Goal: Task Accomplishment & Management: Use online tool/utility

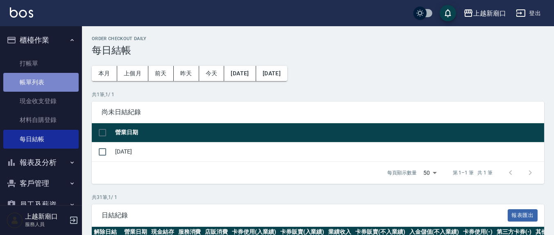
click at [47, 79] on link "帳單列表" at bounding box center [40, 82] width 75 height 19
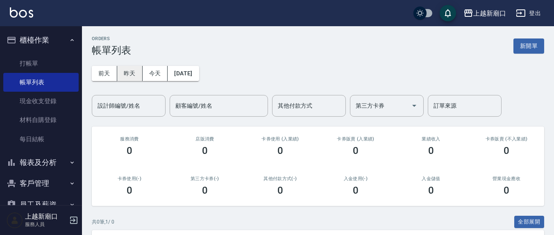
click at [135, 72] on button "昨天" at bounding box center [129, 73] width 25 height 15
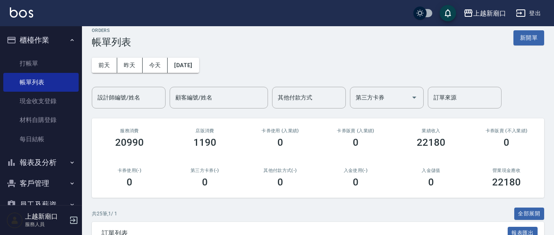
scroll to position [170, 0]
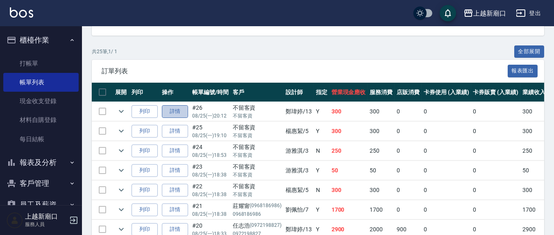
click at [182, 110] on link "詳情" at bounding box center [175, 111] width 26 height 13
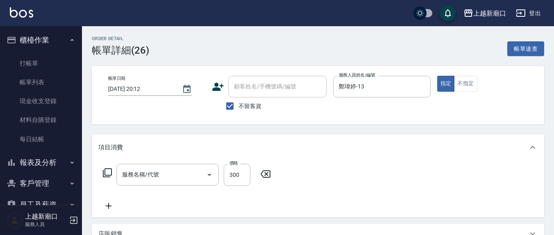
type input "2025/08/25 20:12"
checkbox input "true"
type input "鄭瑋婷-13"
type input "歐娜洗髮精(210)"
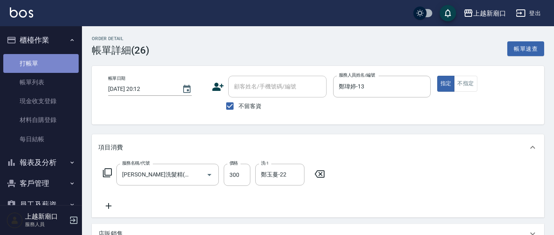
click at [44, 66] on link "打帳單" at bounding box center [40, 63] width 75 height 19
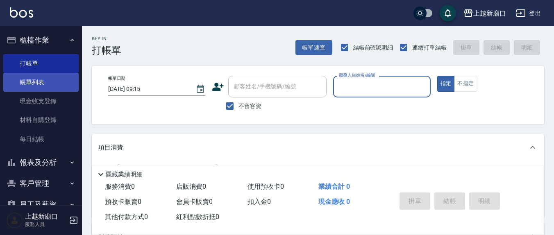
click at [53, 87] on link "帳單列表" at bounding box center [40, 82] width 75 height 19
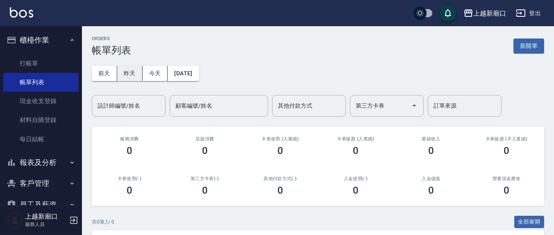
click at [129, 74] on button "昨天" at bounding box center [129, 73] width 25 height 15
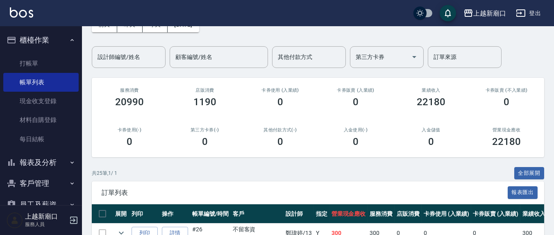
scroll to position [170, 0]
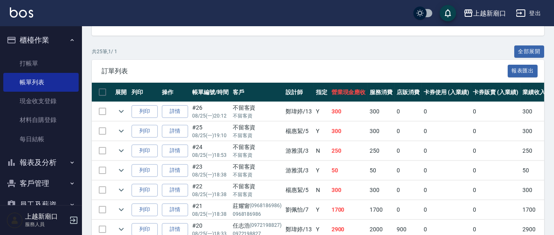
click at [101, 111] on td at bounding box center [102, 111] width 21 height 19
click at [100, 111] on td at bounding box center [102, 111] width 21 height 19
click at [100, 110] on td at bounding box center [102, 111] width 21 height 19
click at [102, 112] on td at bounding box center [102, 111] width 21 height 19
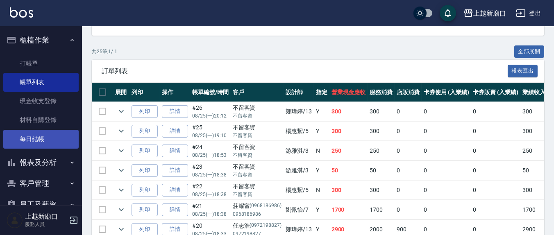
click at [61, 134] on link "每日結帳" at bounding box center [40, 139] width 75 height 19
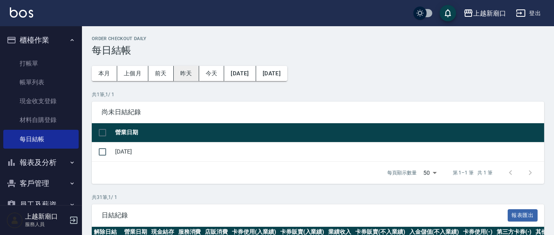
click at [186, 70] on button "昨天" at bounding box center [186, 73] width 25 height 15
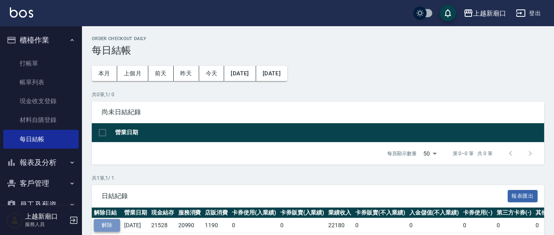
click at [105, 224] on button "解除" at bounding box center [107, 225] width 26 height 13
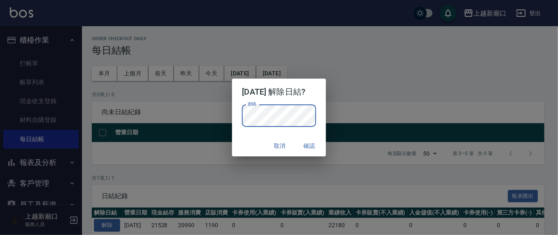
click at [311, 148] on button "確認" at bounding box center [309, 145] width 26 height 15
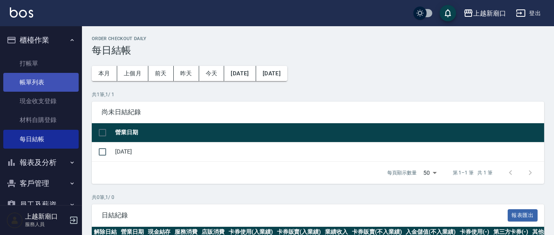
click at [44, 81] on link "帳單列表" at bounding box center [40, 82] width 75 height 19
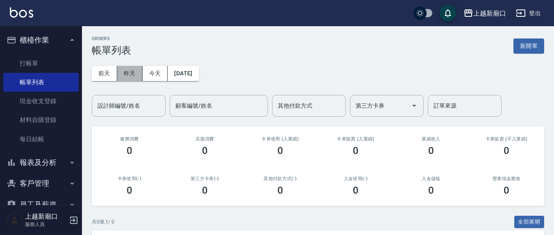
click at [139, 74] on button "昨天" at bounding box center [129, 73] width 25 height 15
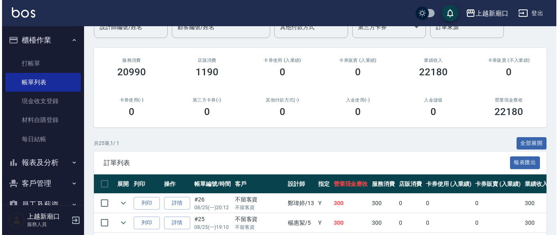
scroll to position [170, 0]
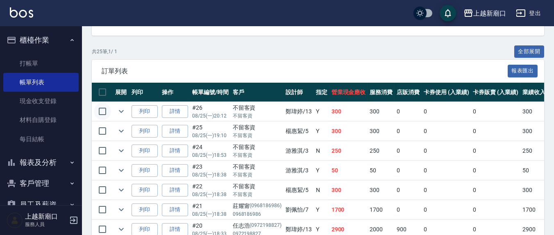
click at [106, 109] on input "checkbox" at bounding box center [102, 111] width 17 height 17
checkbox input "true"
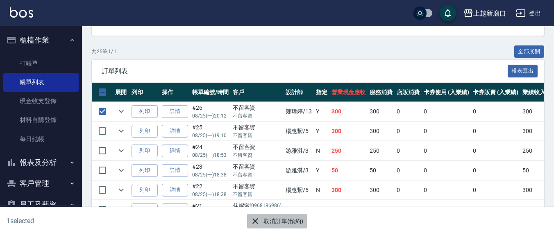
click at [274, 221] on button "取消訂單(預約)" at bounding box center [276, 221] width 59 height 15
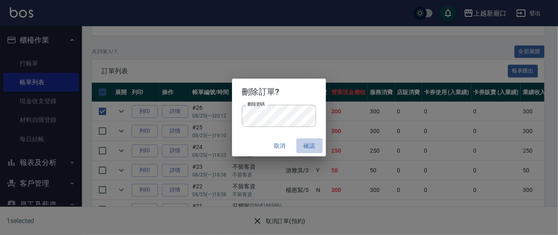
click at [312, 147] on button "確認" at bounding box center [309, 145] width 26 height 15
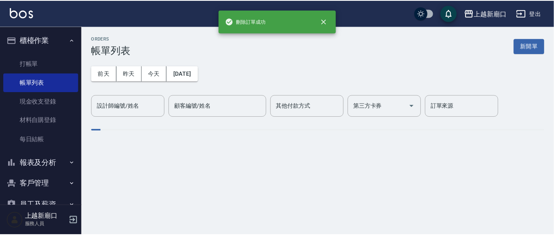
scroll to position [0, 0]
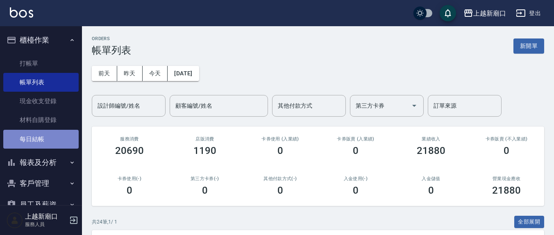
click at [46, 141] on link "每日結帳" at bounding box center [40, 139] width 75 height 19
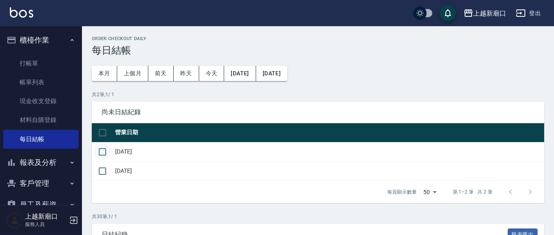
click at [104, 152] on input "checkbox" at bounding box center [102, 151] width 17 height 17
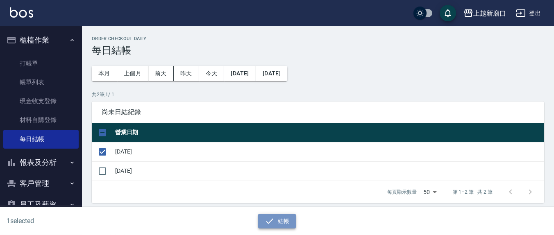
click at [282, 220] on button "結帳" at bounding box center [277, 221] width 38 height 15
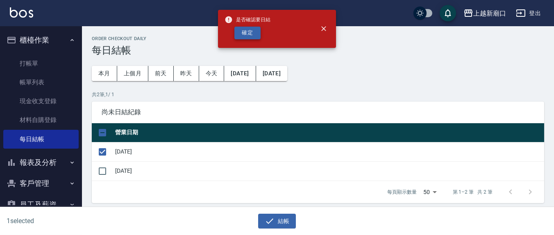
click at [254, 39] on button "確定" at bounding box center [247, 33] width 26 height 13
checkbox input "false"
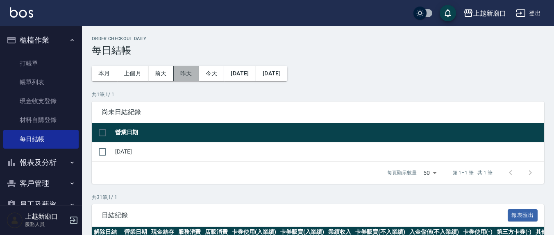
click at [194, 76] on button "昨天" at bounding box center [186, 73] width 25 height 15
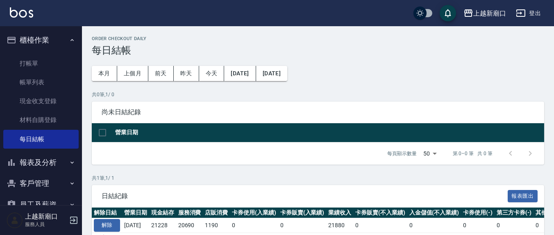
scroll to position [48, 0]
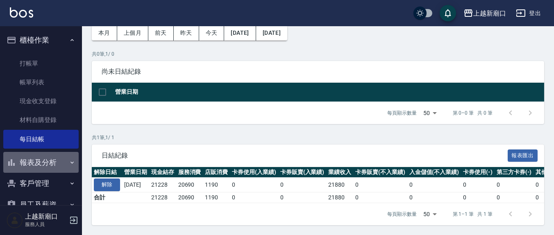
click at [49, 156] on button "報表及分析" at bounding box center [40, 162] width 75 height 21
click at [38, 166] on button "報表及分析" at bounding box center [40, 162] width 75 height 21
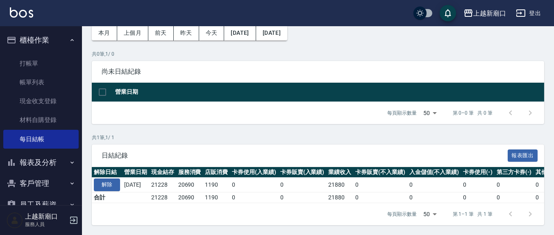
scroll to position [62, 0]
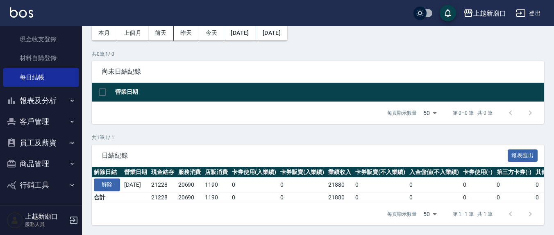
click at [40, 102] on button "報表及分析" at bounding box center [40, 100] width 75 height 21
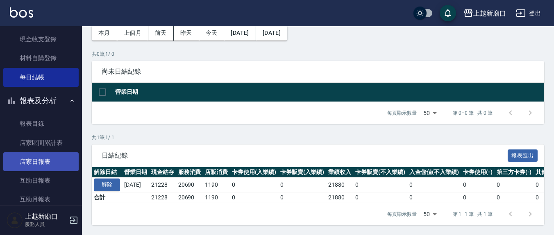
click at [43, 157] on link "店家日報表" at bounding box center [40, 161] width 75 height 19
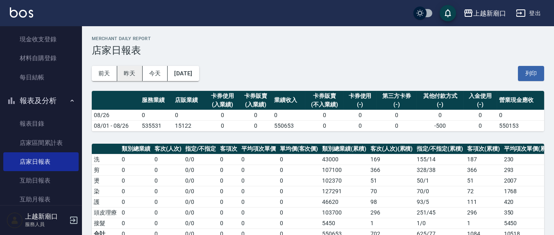
click at [125, 75] on button "昨天" at bounding box center [129, 73] width 25 height 15
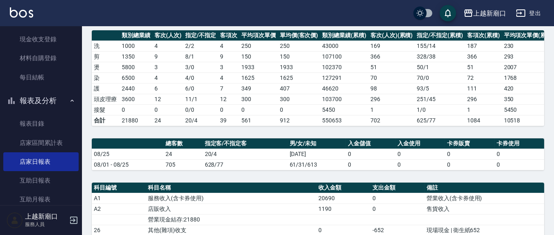
scroll to position [256, 0]
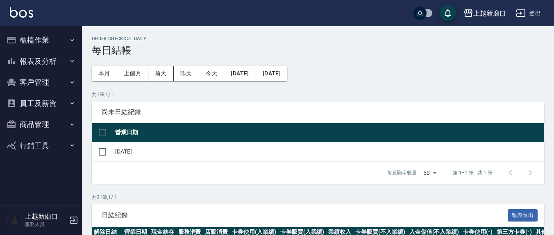
scroll to position [170, 0]
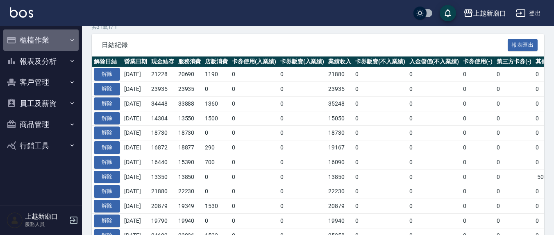
click at [29, 40] on button "櫃檯作業" at bounding box center [40, 40] width 75 height 21
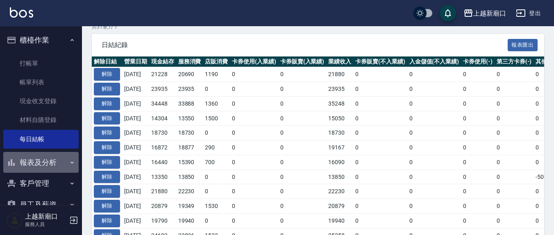
click at [41, 164] on button "報表及分析" at bounding box center [40, 162] width 75 height 21
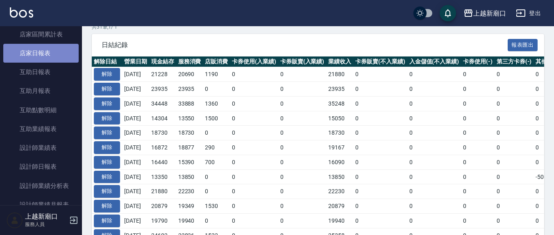
click at [45, 50] on link "店家日報表" at bounding box center [40, 53] width 75 height 19
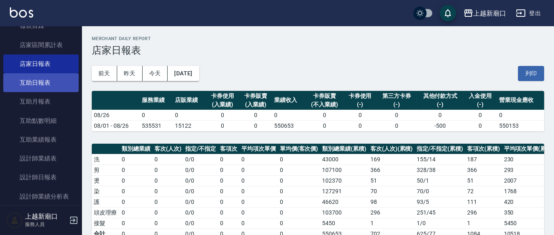
scroll to position [85, 0]
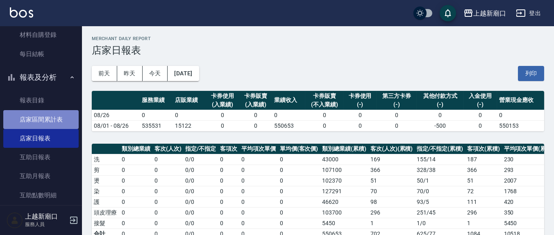
click at [49, 116] on link "店家區間累計表" at bounding box center [40, 119] width 75 height 19
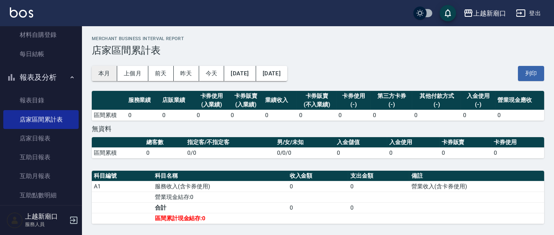
click at [105, 73] on button "本月" at bounding box center [104, 73] width 25 height 15
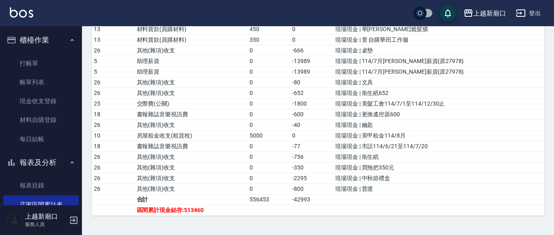
scroll to position [85, 0]
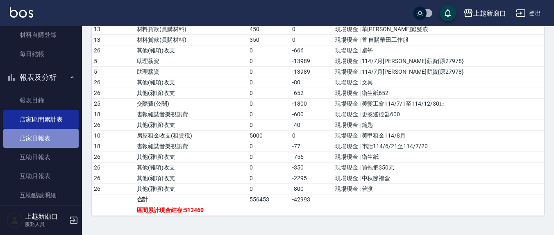
click at [57, 140] on link "店家日報表" at bounding box center [40, 138] width 75 height 19
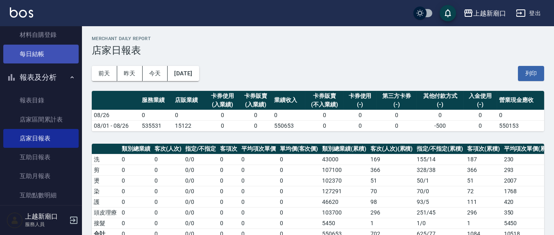
click at [46, 52] on link "每日結帳" at bounding box center [40, 54] width 75 height 19
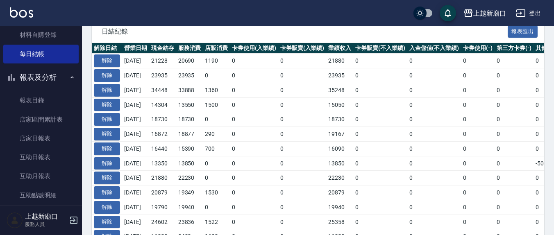
scroll to position [170, 0]
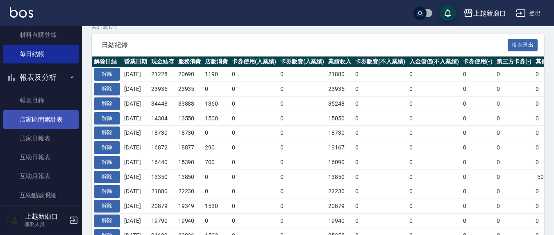
click at [43, 120] on link "店家區間累計表" at bounding box center [40, 119] width 75 height 19
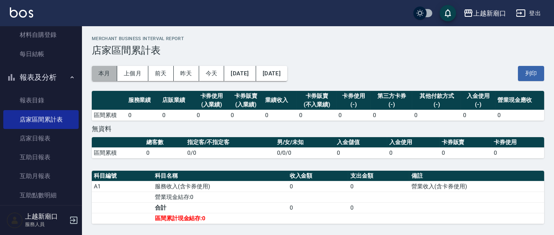
click at [106, 77] on button "本月" at bounding box center [104, 73] width 25 height 15
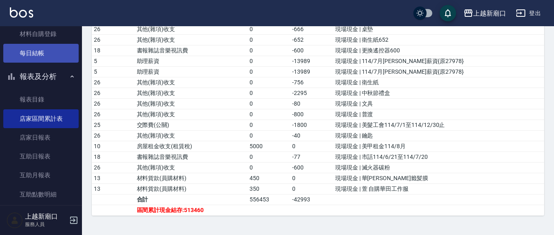
scroll to position [170, 0]
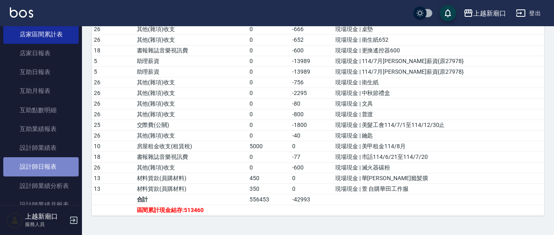
click at [54, 163] on link "設計師日報表" at bounding box center [40, 166] width 75 height 19
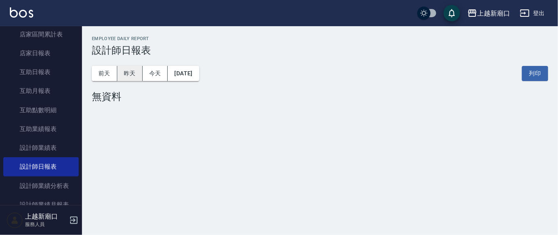
click at [125, 80] on button "昨天" at bounding box center [129, 73] width 25 height 15
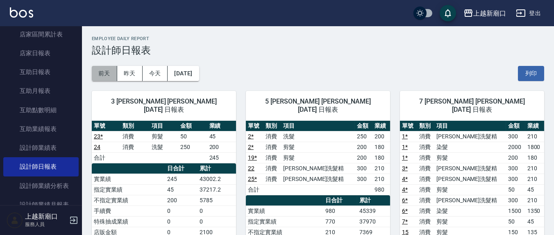
click at [109, 70] on button "前天" at bounding box center [104, 73] width 25 height 15
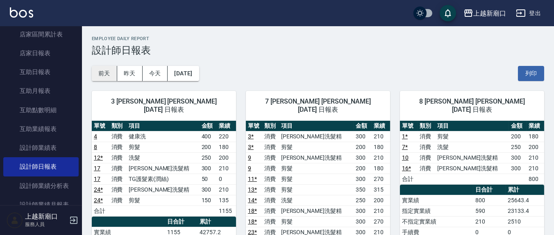
click at [106, 70] on button "前天" at bounding box center [104, 73] width 25 height 15
click at [199, 77] on button "[DATE]" at bounding box center [183, 73] width 31 height 15
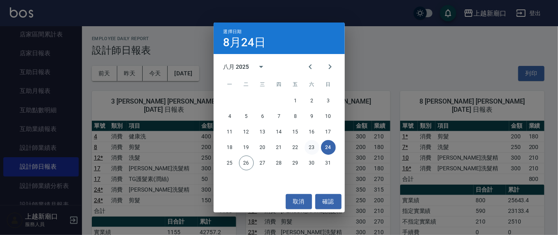
click at [315, 147] on button "23" at bounding box center [311, 147] width 15 height 15
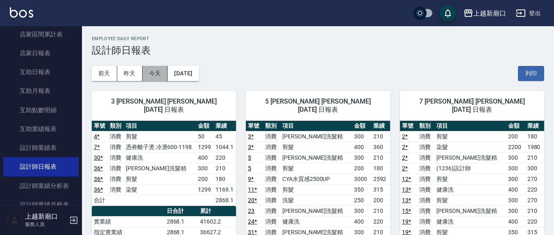
click at [151, 77] on button "今天" at bounding box center [155, 73] width 25 height 15
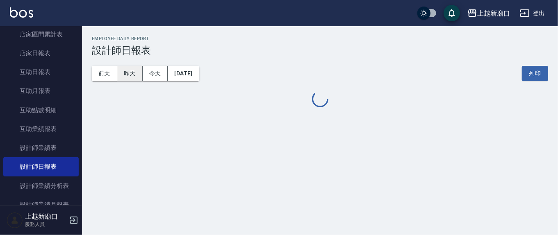
click at [132, 76] on button "昨天" at bounding box center [129, 73] width 25 height 15
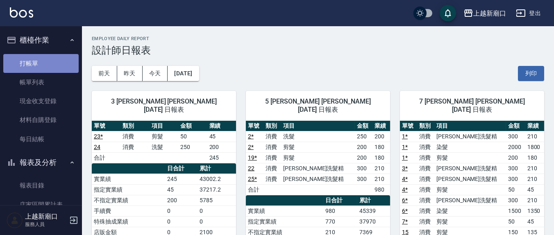
click at [51, 59] on link "打帳單" at bounding box center [40, 63] width 75 height 19
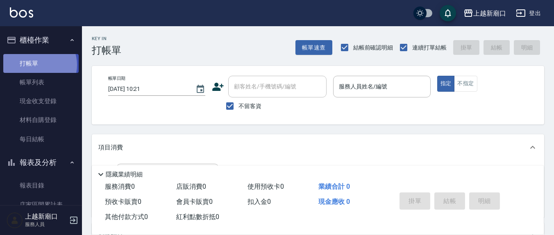
click at [38, 65] on link "打帳單" at bounding box center [40, 63] width 75 height 19
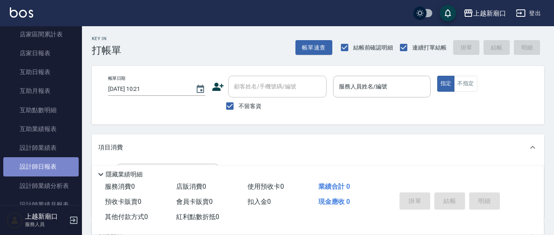
click at [53, 166] on link "設計師日報表" at bounding box center [40, 166] width 75 height 19
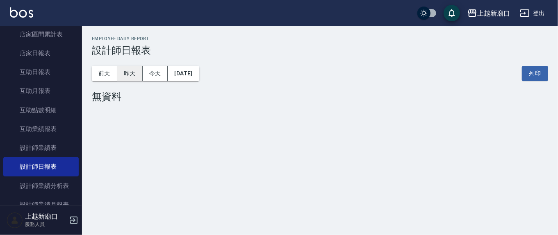
click at [130, 72] on button "昨天" at bounding box center [129, 73] width 25 height 15
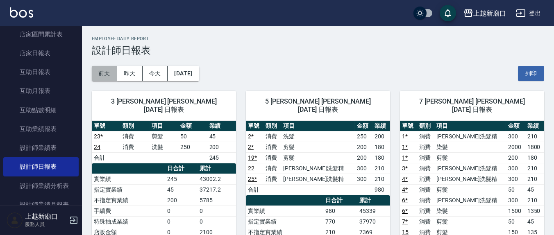
click at [108, 77] on button "前天" at bounding box center [104, 73] width 25 height 15
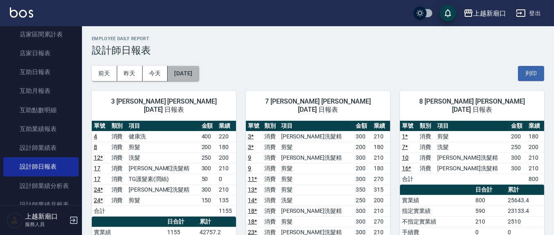
click at [199, 73] on button "[DATE]" at bounding box center [183, 73] width 31 height 15
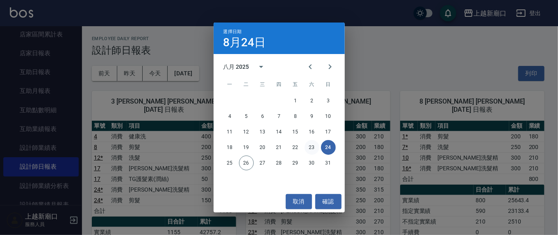
click at [311, 147] on button "23" at bounding box center [311, 147] width 15 height 15
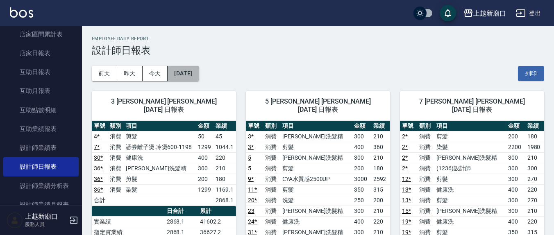
click at [199, 75] on button "[DATE]" at bounding box center [183, 73] width 31 height 15
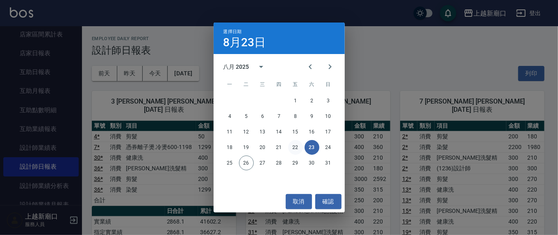
click at [293, 148] on button "22" at bounding box center [295, 147] width 15 height 15
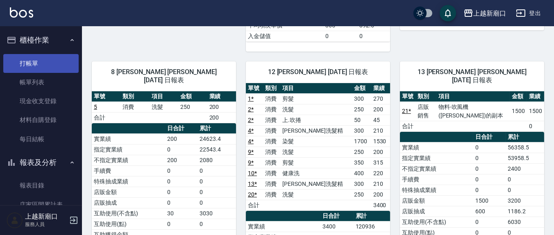
click at [40, 68] on link "打帳單" at bounding box center [40, 63] width 75 height 19
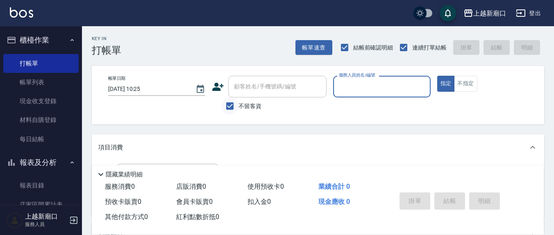
click at [225, 104] on input "不留客資" at bounding box center [229, 106] width 17 height 17
checkbox input "false"
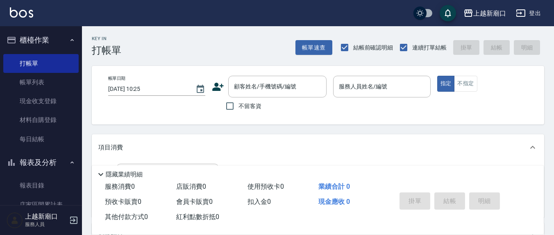
click at [243, 88] on div "顧客姓名/手機號碼/編號 顧客姓名/手機號碼/編號" at bounding box center [277, 87] width 98 height 22
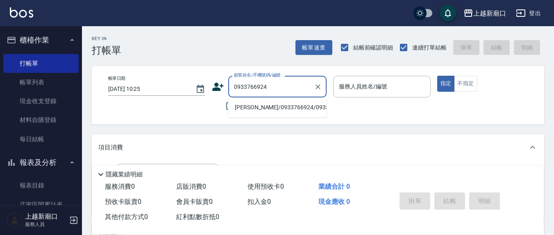
click at [250, 113] on li "白延淑/0933766924/0933766924" at bounding box center [277, 108] width 98 height 14
type input "白延淑/0933766924/0933766924"
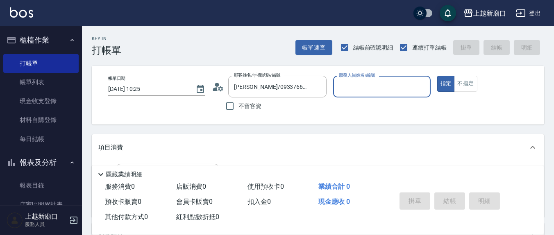
click at [219, 88] on icon at bounding box center [220, 88] width 5 height 5
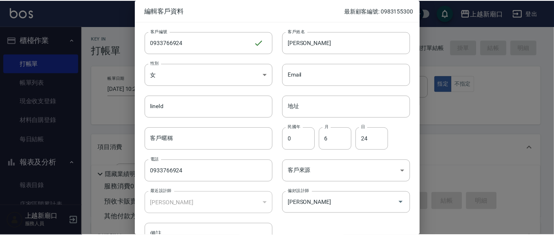
scroll to position [48, 0]
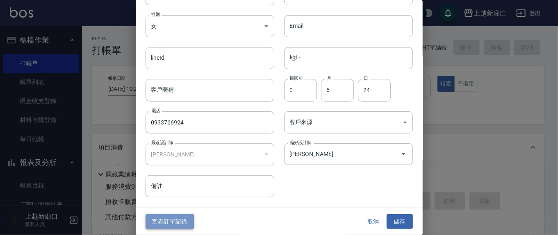
click at [172, 220] on button "查看訂單記錄" at bounding box center [169, 221] width 48 height 15
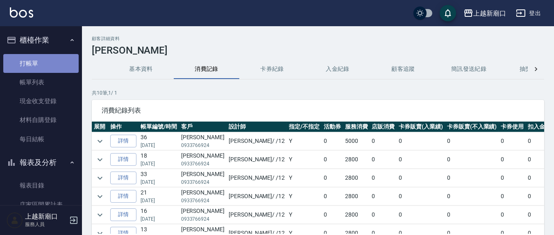
click at [45, 64] on link "打帳單" at bounding box center [40, 63] width 75 height 19
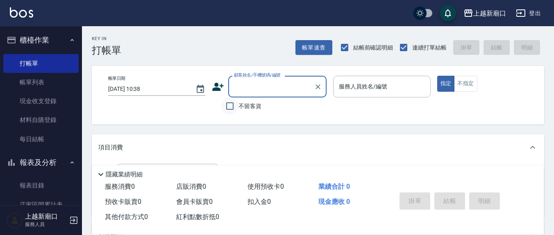
click at [227, 107] on input "不留客資" at bounding box center [229, 106] width 17 height 17
checkbox input "true"
